Goal: Register for event/course

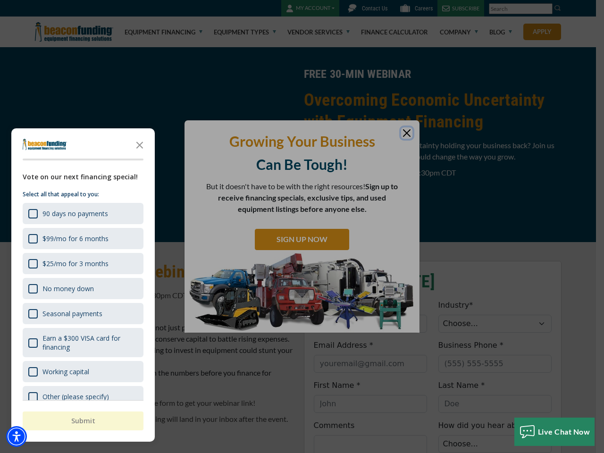
click at [302, 226] on div "button" at bounding box center [302, 226] width 604 height 453
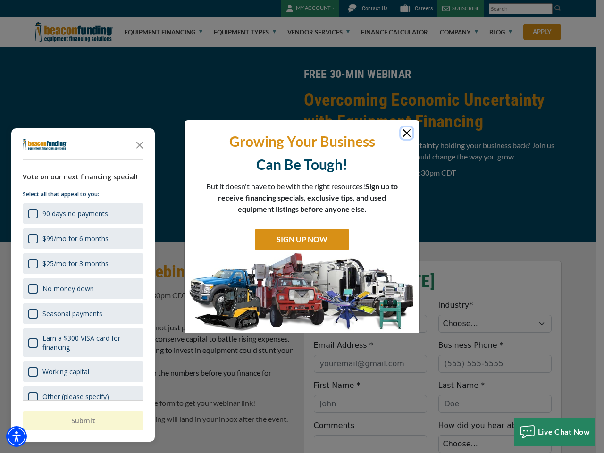
click at [17, 436] on img "Accessibility Menu" at bounding box center [16, 436] width 21 height 21
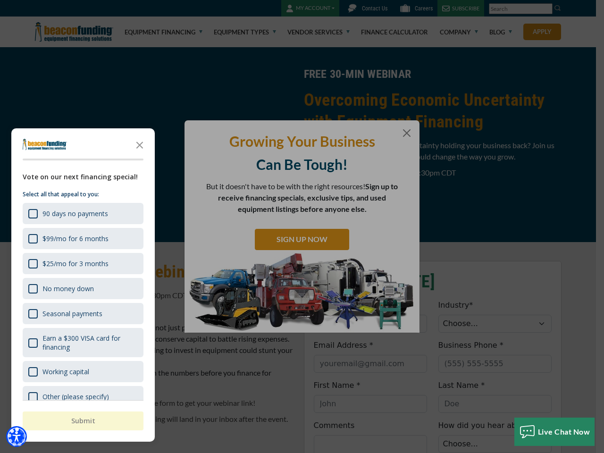
click at [302, 226] on body "Skip to main content Enable accessibility for low vision Open the accessibility…" at bounding box center [302, 226] width 604 height 453
click at [140, 144] on body "Skip to main content Enable accessibility for low vision Open the accessibility…" at bounding box center [302, 226] width 604 height 453
click at [82, 213] on body "Skip to main content Enable accessibility for low vision Open the accessibility…" at bounding box center [302, 226] width 604 height 453
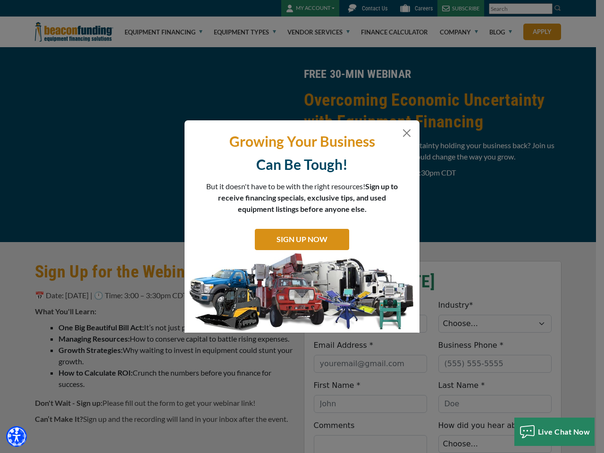
click at [82, 238] on body "Skip to main content Enable accessibility for low vision Open the accessibility…" at bounding box center [302, 226] width 604 height 453
click at [82, 263] on body "Skip to main content Enable accessibility for low vision Open the accessibility…" at bounding box center [302, 226] width 604 height 453
click at [82, 288] on body "Skip to main content Enable accessibility for low vision Open the accessibility…" at bounding box center [302, 226] width 604 height 453
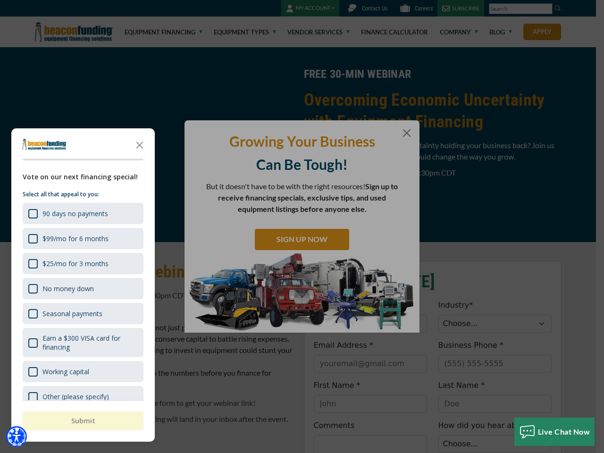
click at [82, 313] on body "Skip to main content Enable accessibility for low vision Open the accessibility…" at bounding box center [302, 226] width 604 height 453
click at [82, 342] on body "Skip to main content Enable accessibility for low vision Open the accessibility…" at bounding box center [302, 226] width 604 height 453
